Goal: Task Accomplishment & Management: Manage account settings

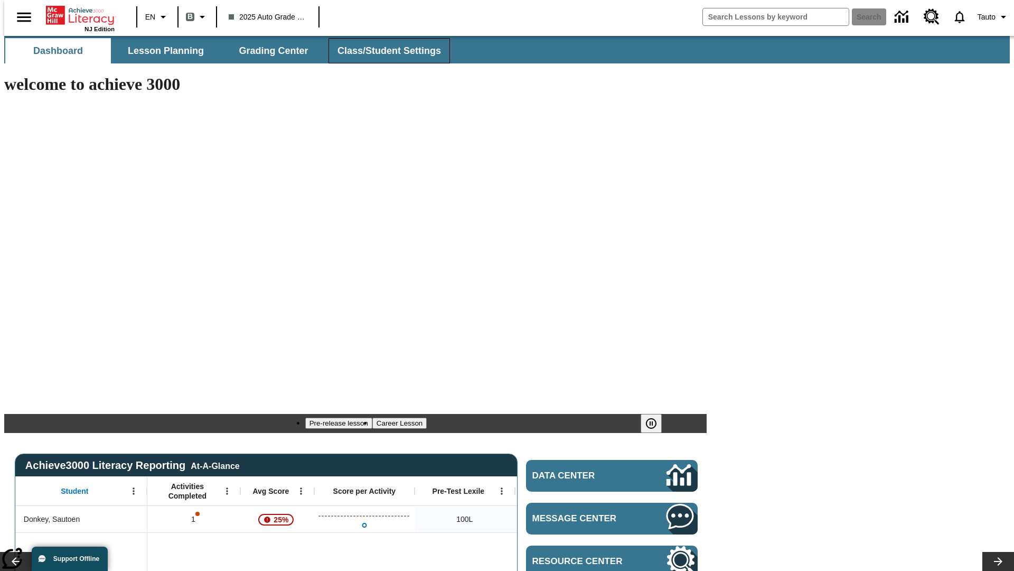
click at [384, 51] on span "Class/Student Settings" at bounding box center [390, 51] width 104 height 12
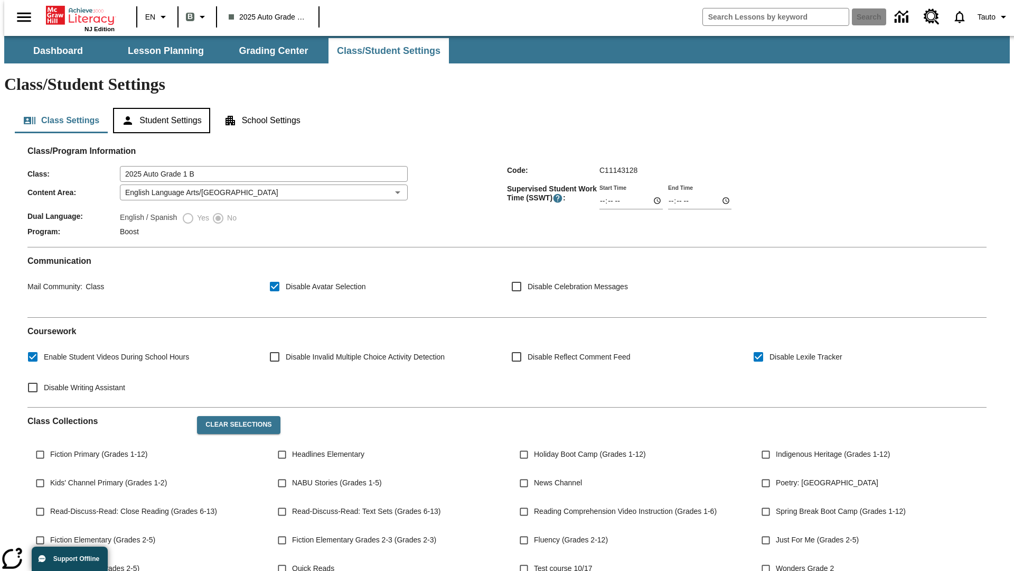
click at [159, 108] on button "Student Settings" at bounding box center [161, 120] width 97 height 25
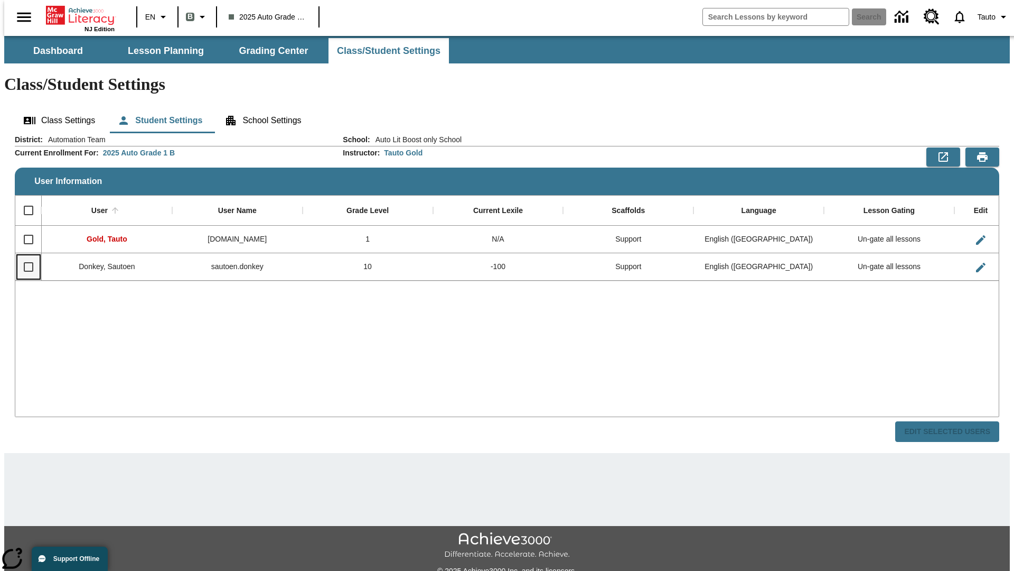
click at [24, 256] on input "Select row" at bounding box center [28, 267] width 22 height 22
checkbox input "true"
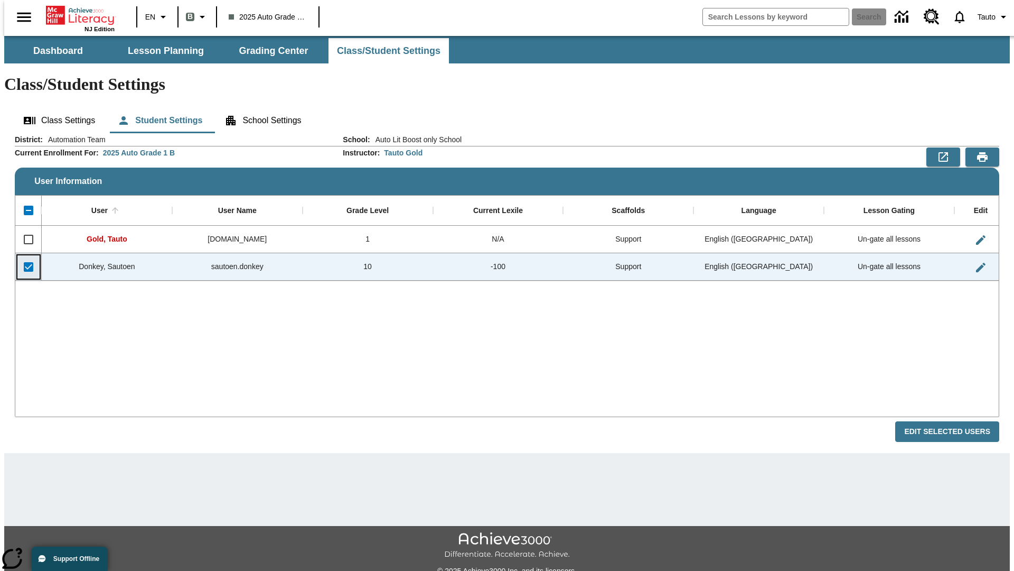
checkbox input "true"
click at [956, 421] on button "Edit Selected Users" at bounding box center [947, 431] width 104 height 21
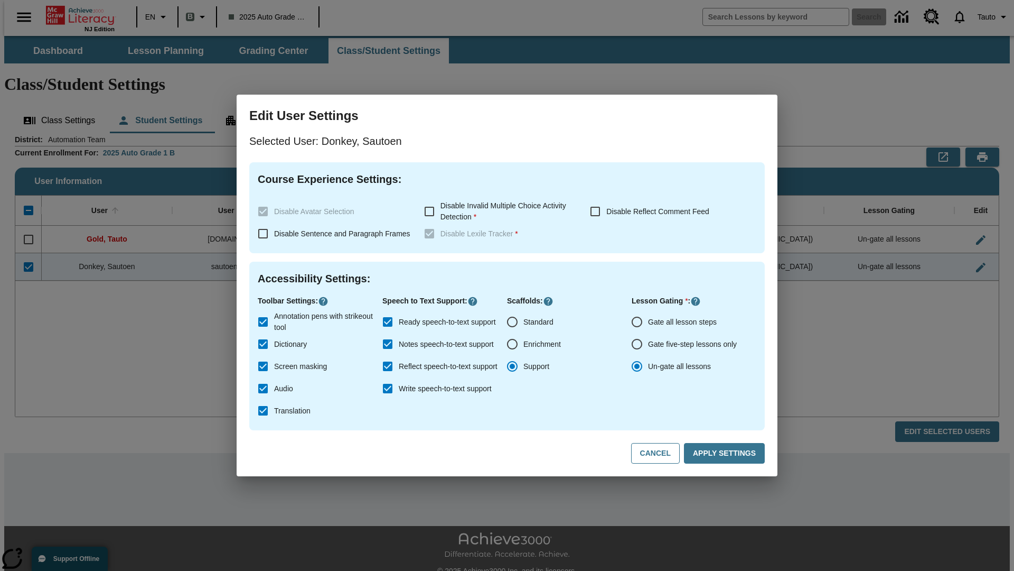
click at [637, 322] on input "Gate all lesson steps" at bounding box center [637, 322] width 22 height 22
radio input "true"
click at [726, 453] on button "Apply Settings" at bounding box center [724, 453] width 81 height 21
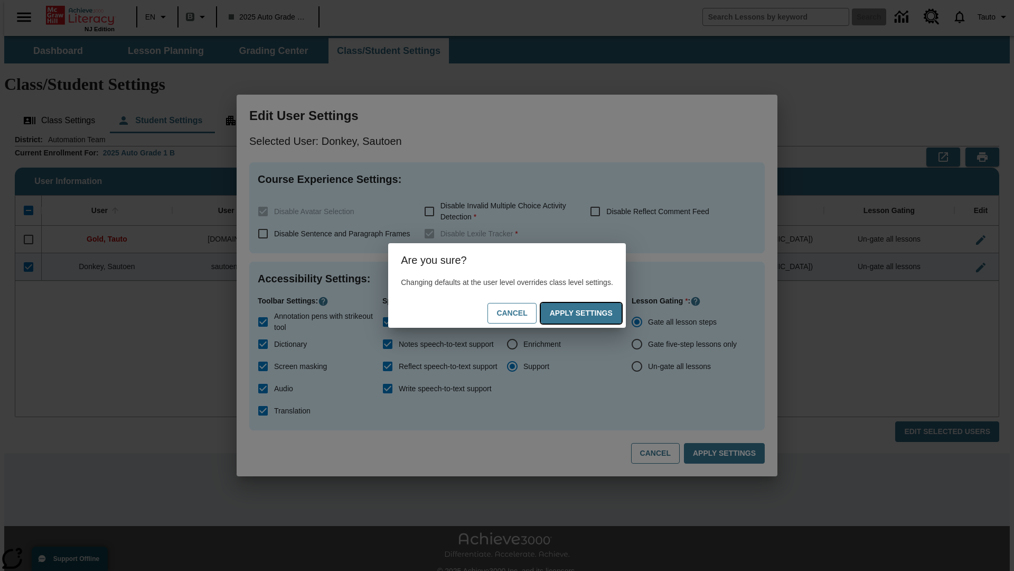
click at [592, 313] on button "Apply Settings" at bounding box center [581, 313] width 81 height 21
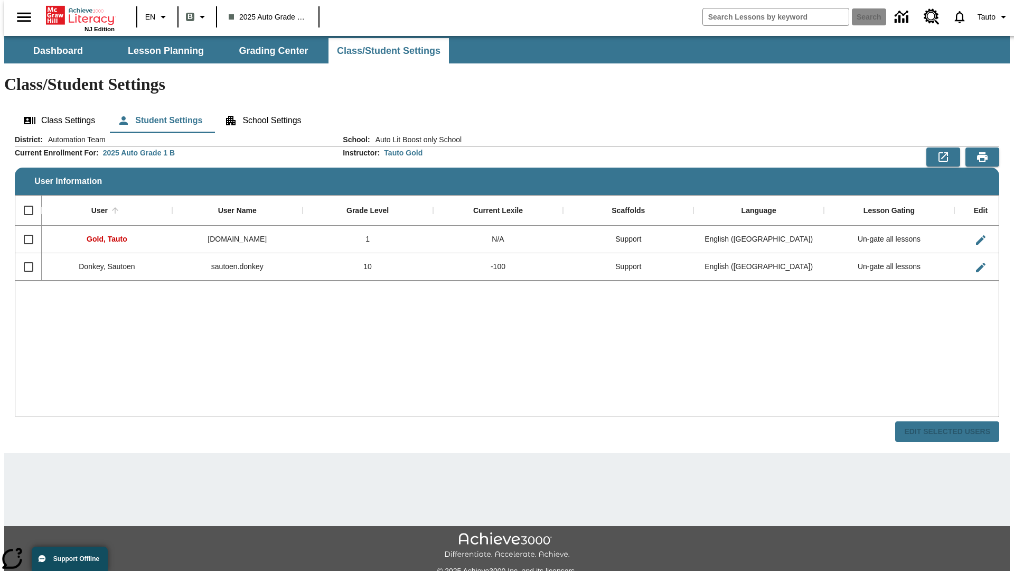
checkbox input "false"
click at [24, 256] on input "Select row" at bounding box center [28, 267] width 22 height 22
checkbox input "true"
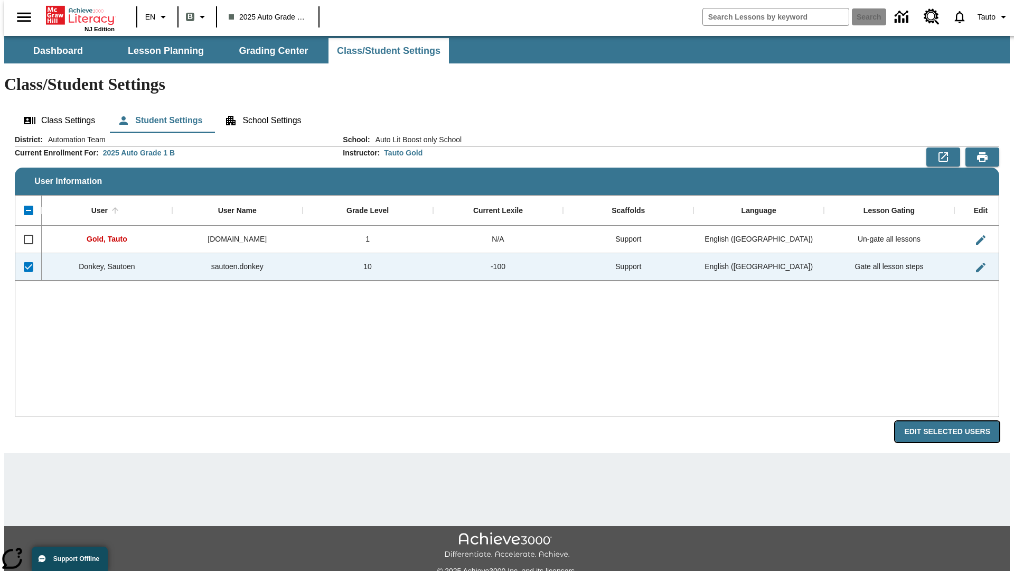
click at [956, 421] on button "Edit Selected Users" at bounding box center [947, 431] width 104 height 21
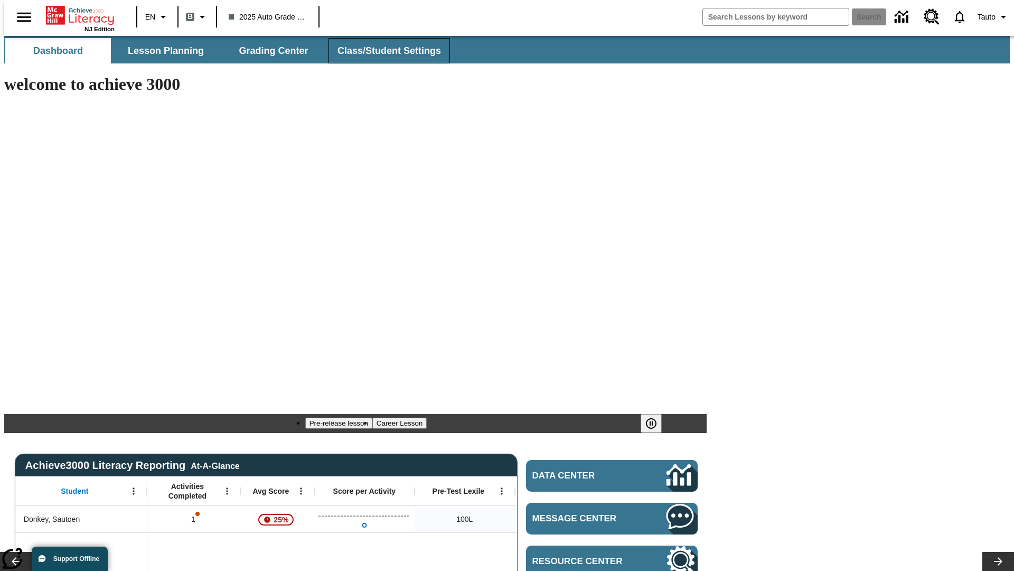
click at [384, 51] on span "Class/Student Settings" at bounding box center [390, 51] width 104 height 12
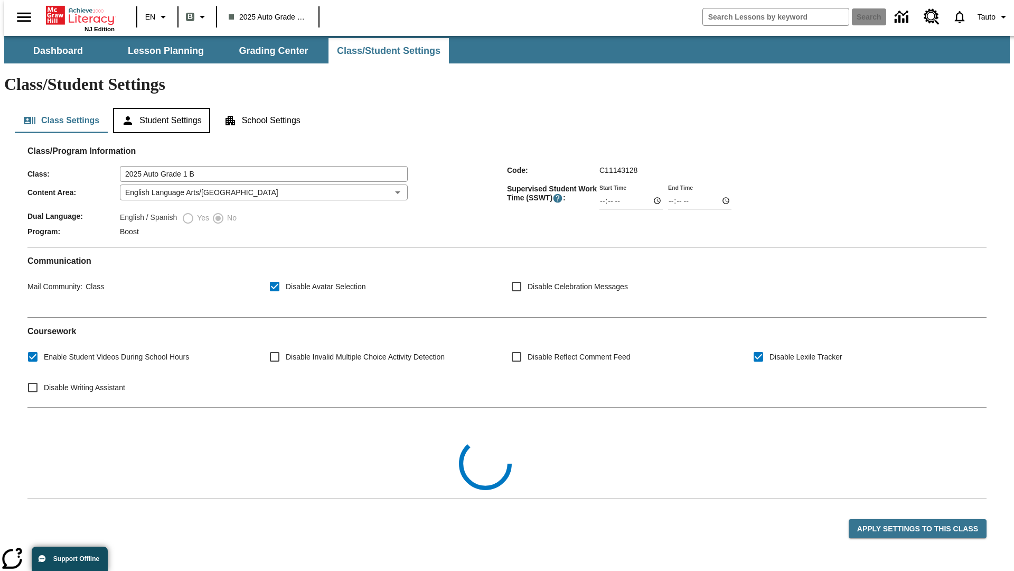
click at [159, 108] on button "Student Settings" at bounding box center [161, 120] width 97 height 25
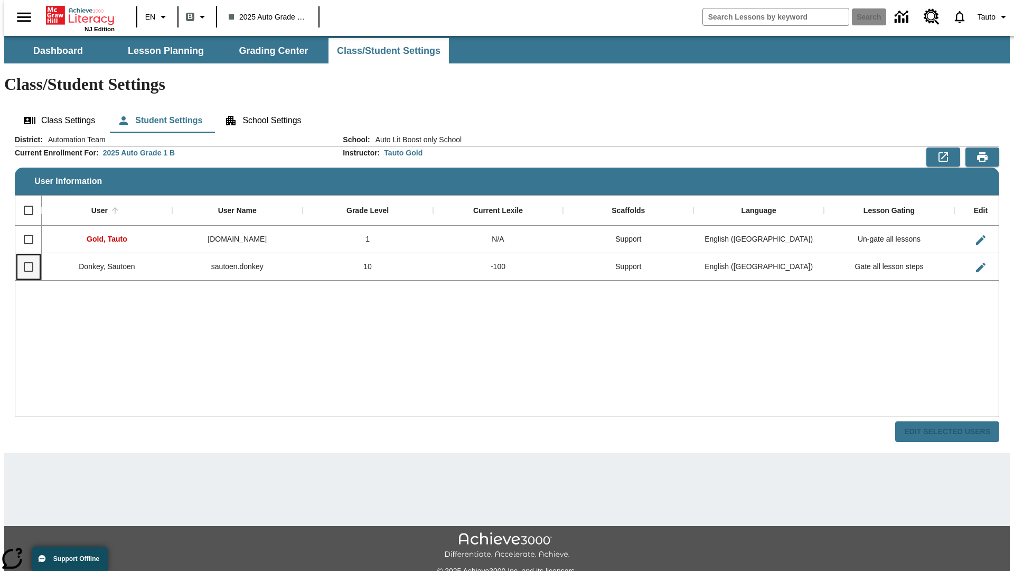
click at [24, 256] on input "Select row" at bounding box center [28, 267] width 22 height 22
checkbox input "true"
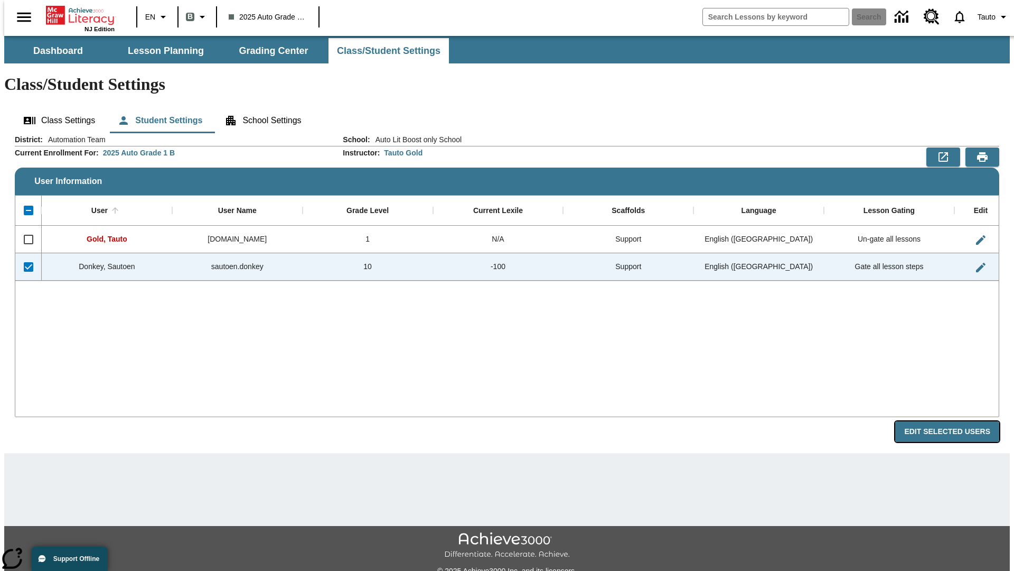
click at [956, 421] on button "Edit Selected Users" at bounding box center [947, 431] width 104 height 21
